Goal: Find specific page/section: Find specific page/section

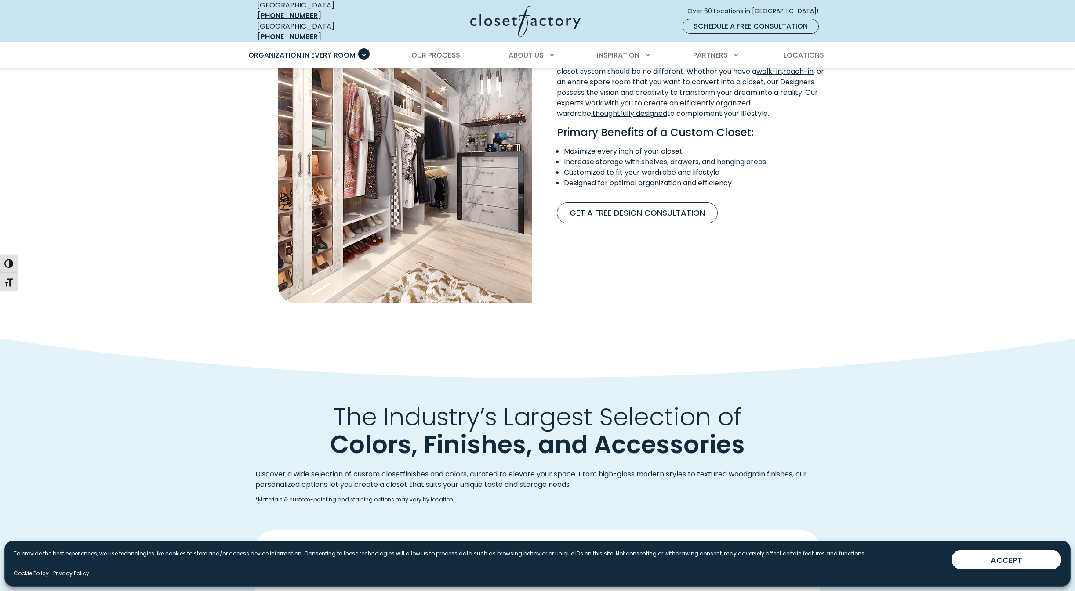
scroll to position [822, 0]
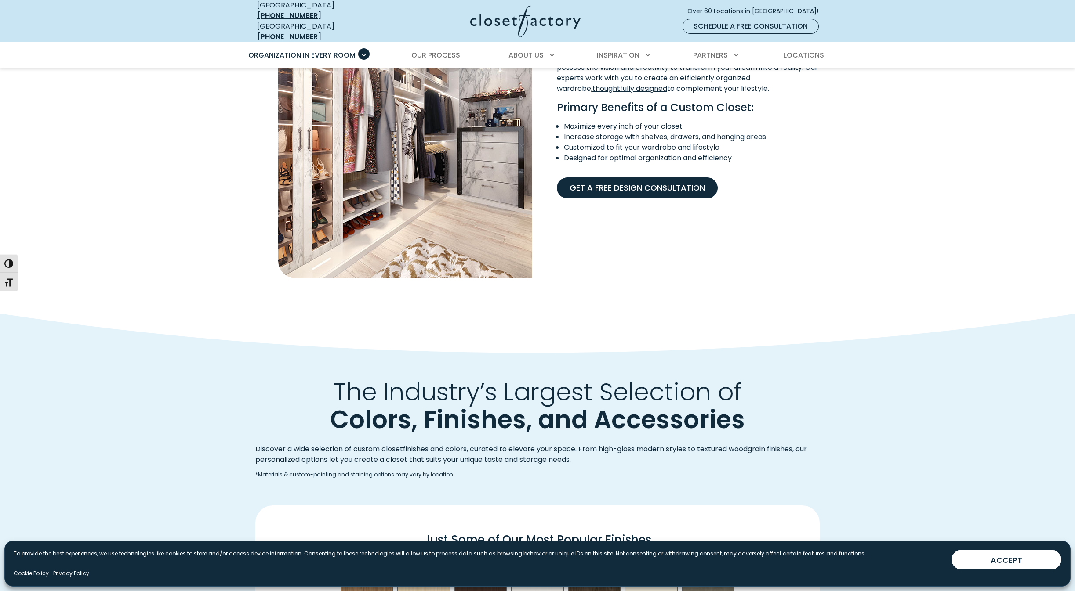
click at [665, 177] on link "Get A Free Design Consultation" at bounding box center [637, 187] width 161 height 21
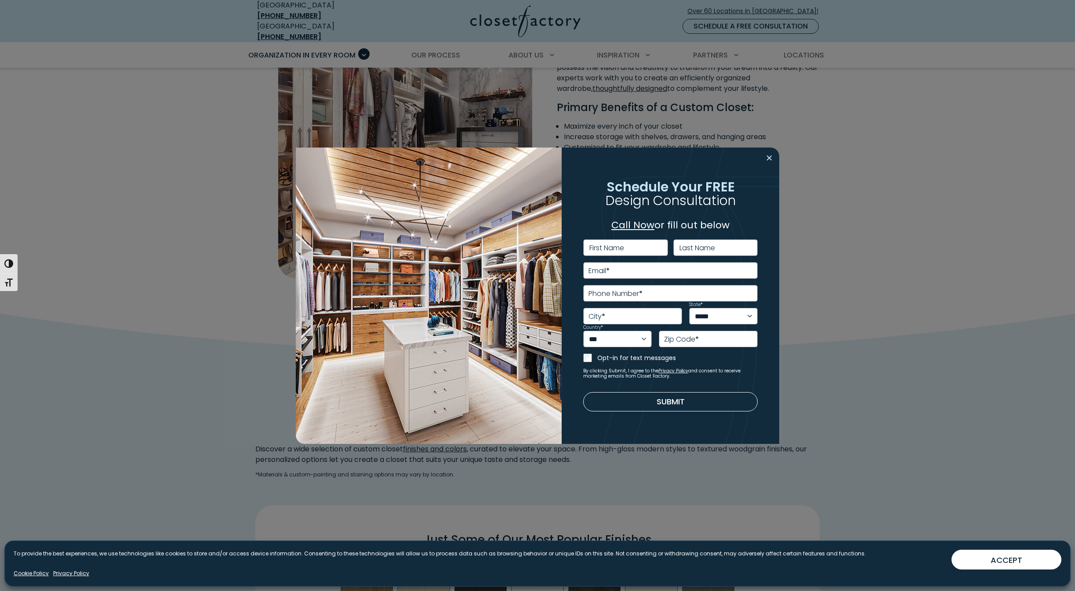
click at [770, 156] on button "Close modal" at bounding box center [769, 158] width 13 height 14
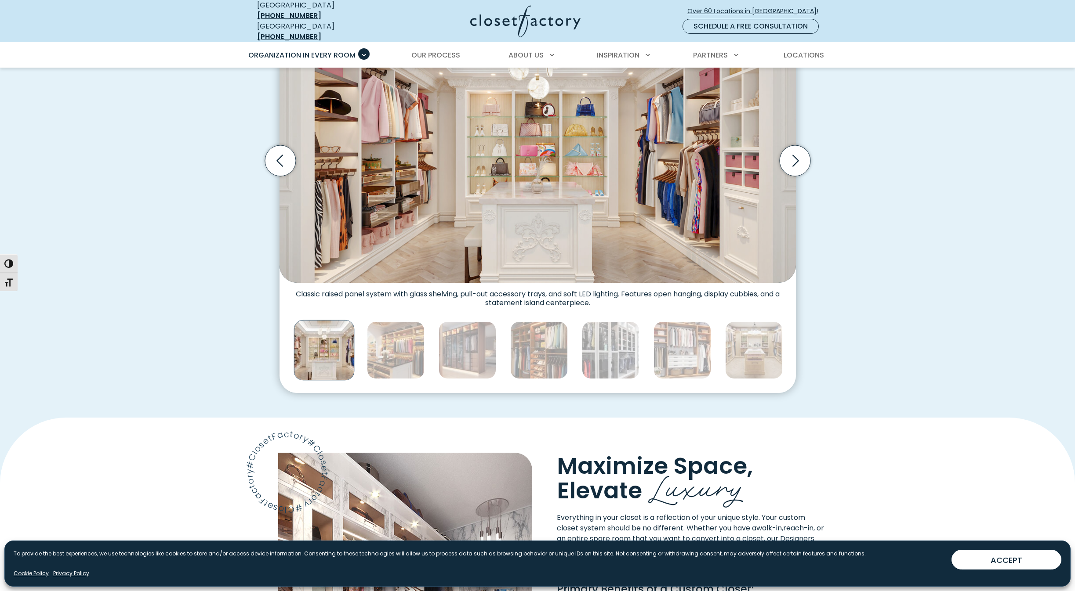
scroll to position [344, 0]
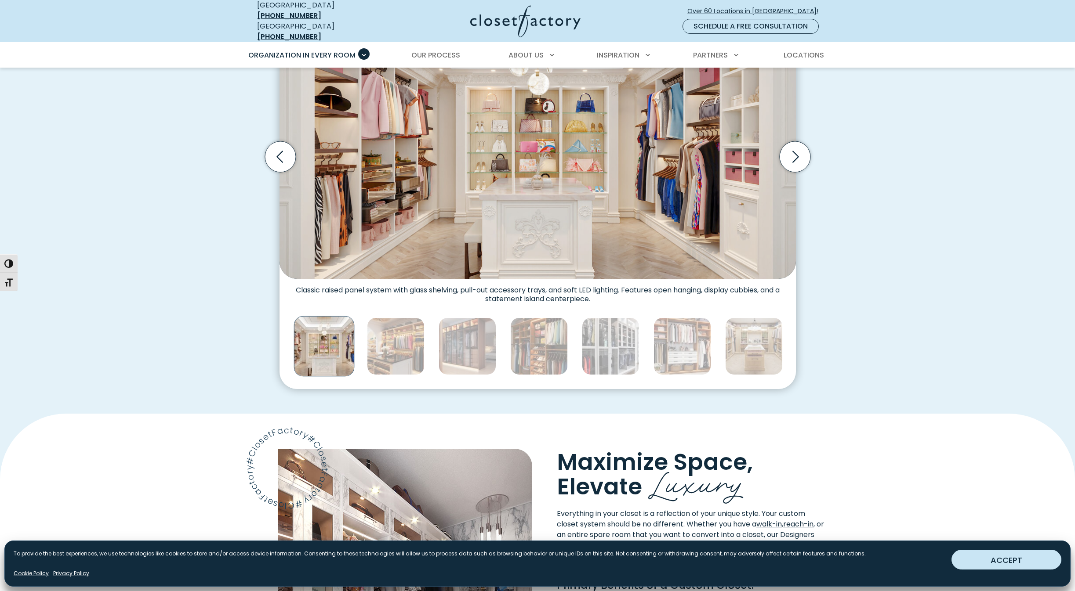
click at [1019, 564] on button "ACCEPT" at bounding box center [1006, 560] width 110 height 20
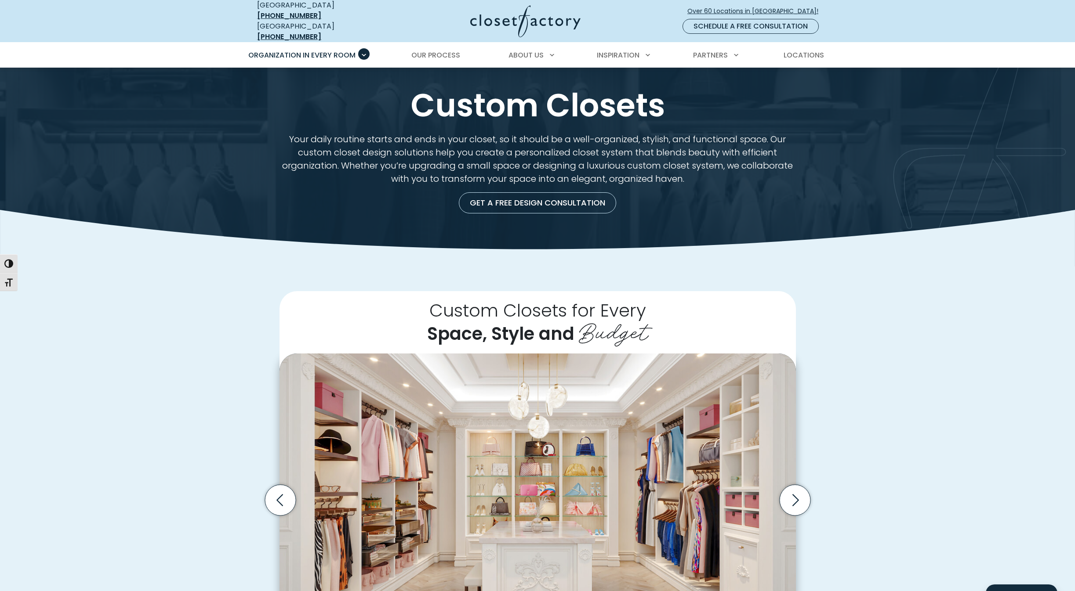
scroll to position [0, 0]
